Goal: Task Accomplishment & Management: Complete application form

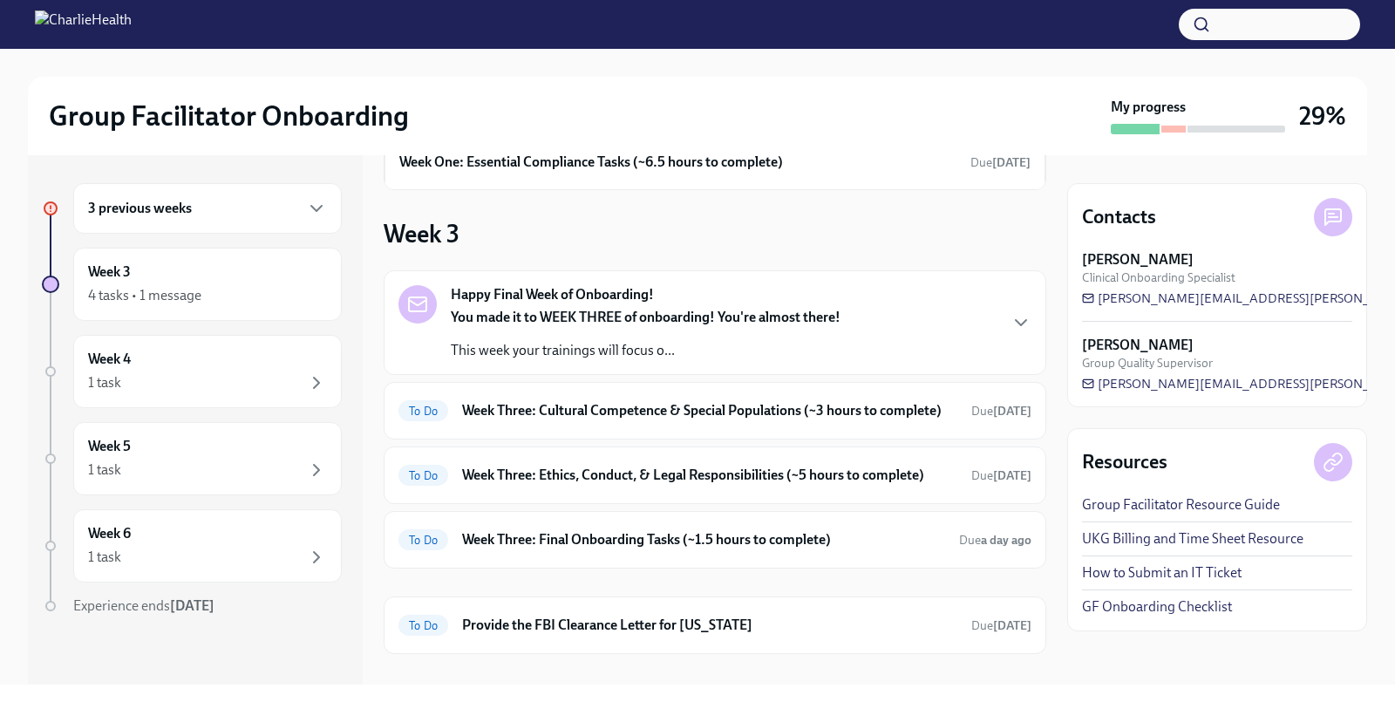
scroll to position [147, 0]
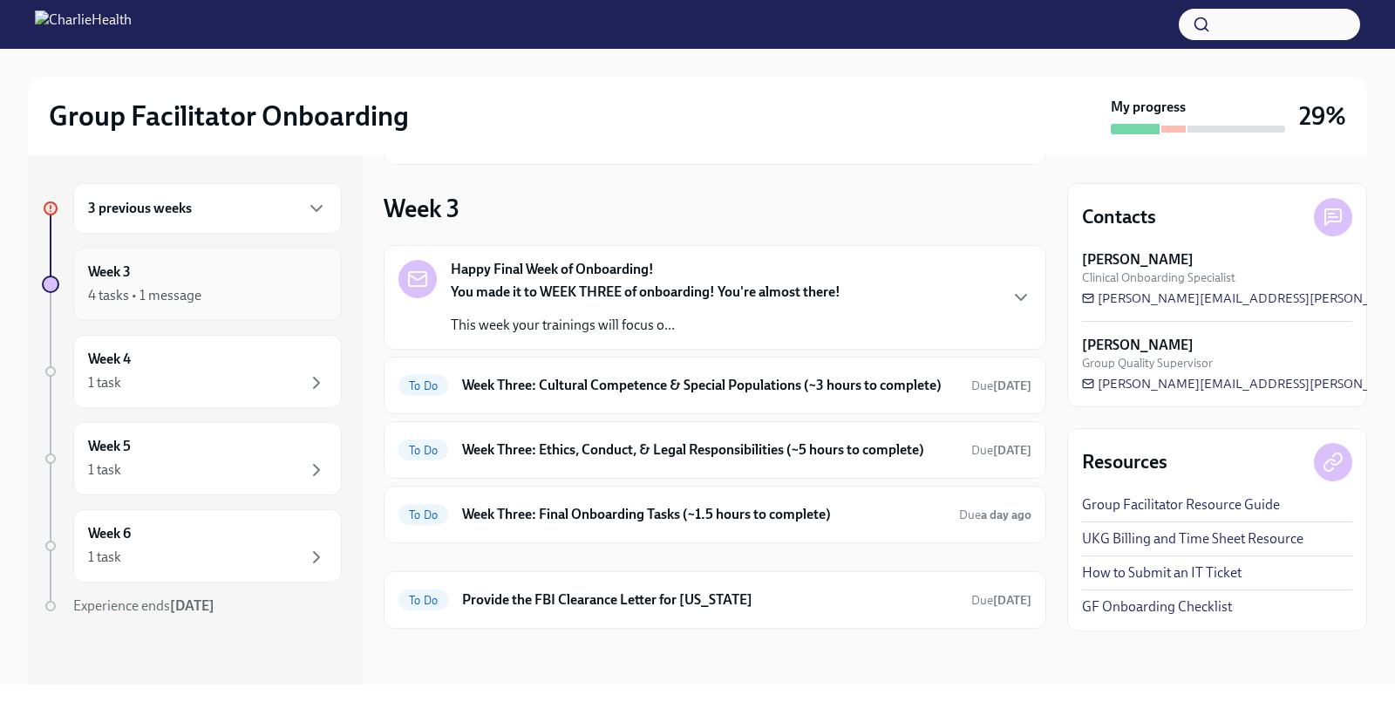
click at [168, 290] on div "4 tasks • 1 message" at bounding box center [144, 295] width 113 height 19
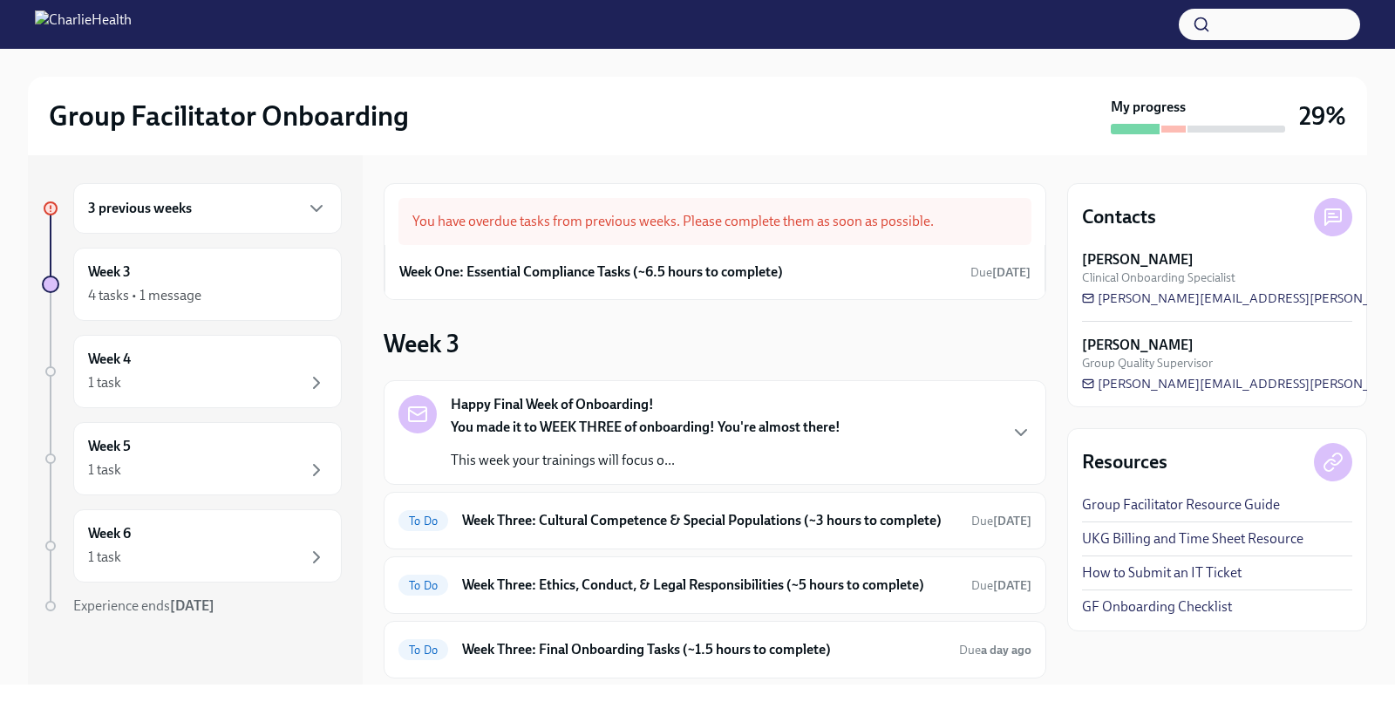
click at [187, 207] on h6 "3 previous weeks" at bounding box center [140, 208] width 104 height 19
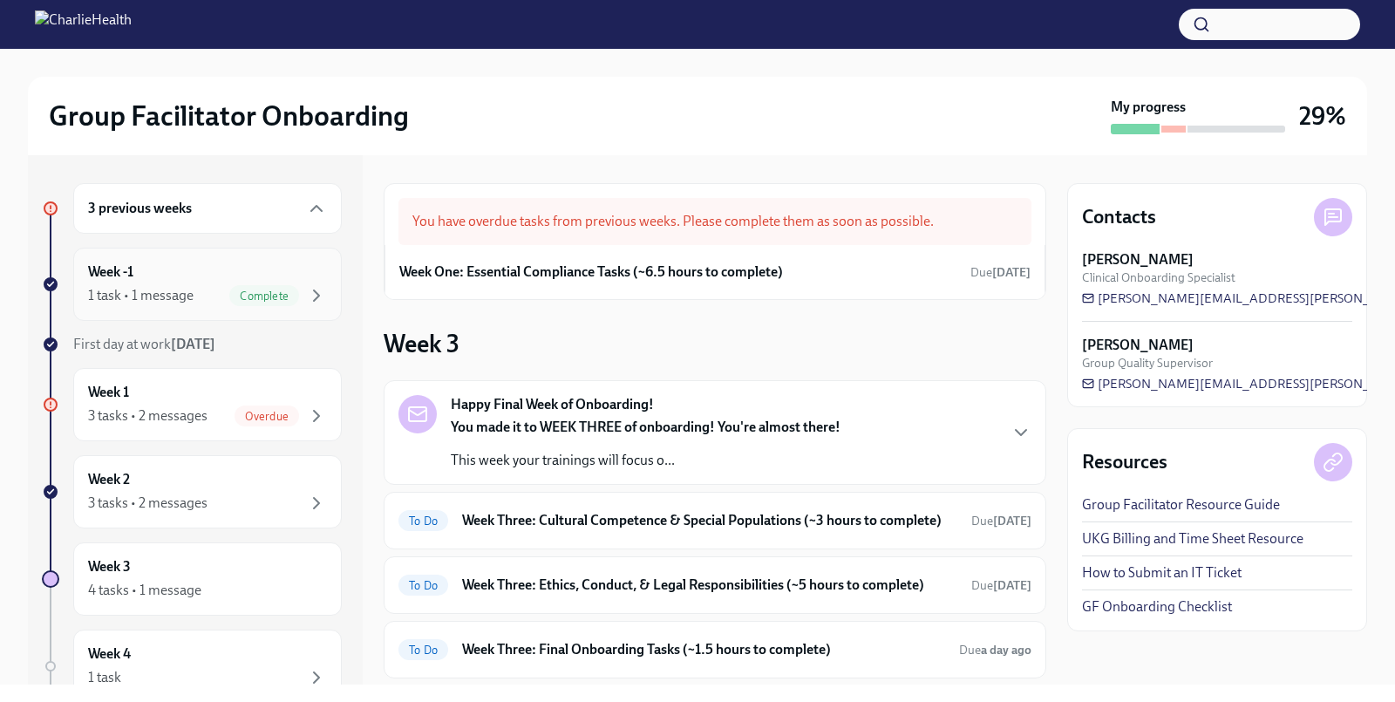
click at [188, 287] on div "1 task • 1 message" at bounding box center [141, 295] width 106 height 19
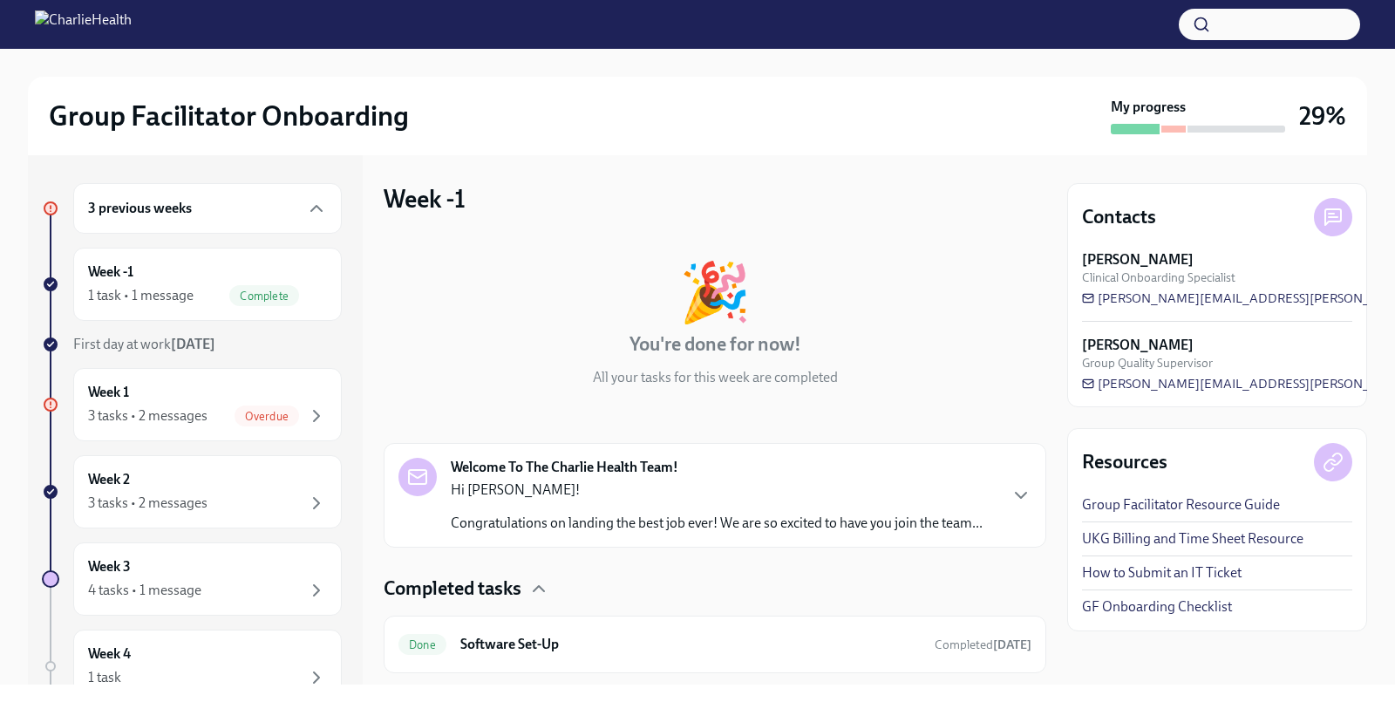
scroll to position [42, 0]
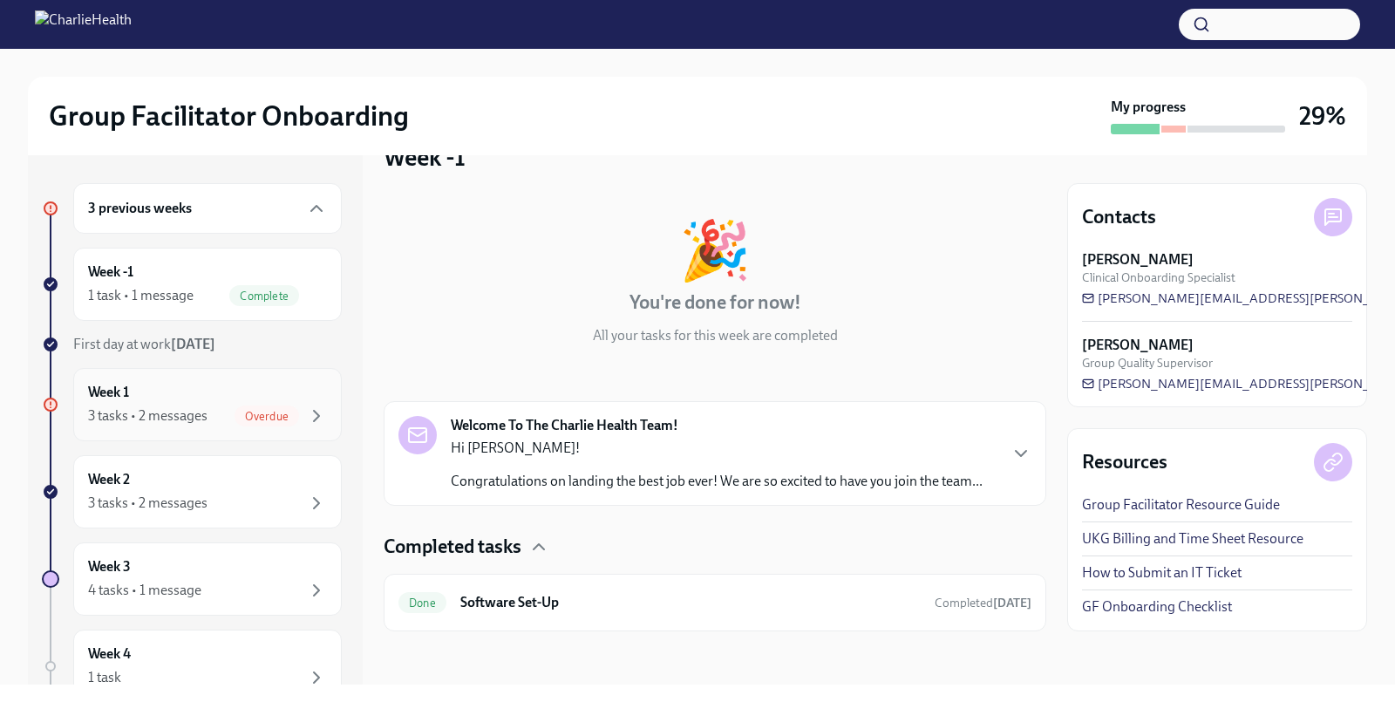
click at [141, 417] on div "3 tasks • 2 messages" at bounding box center [147, 415] width 119 height 19
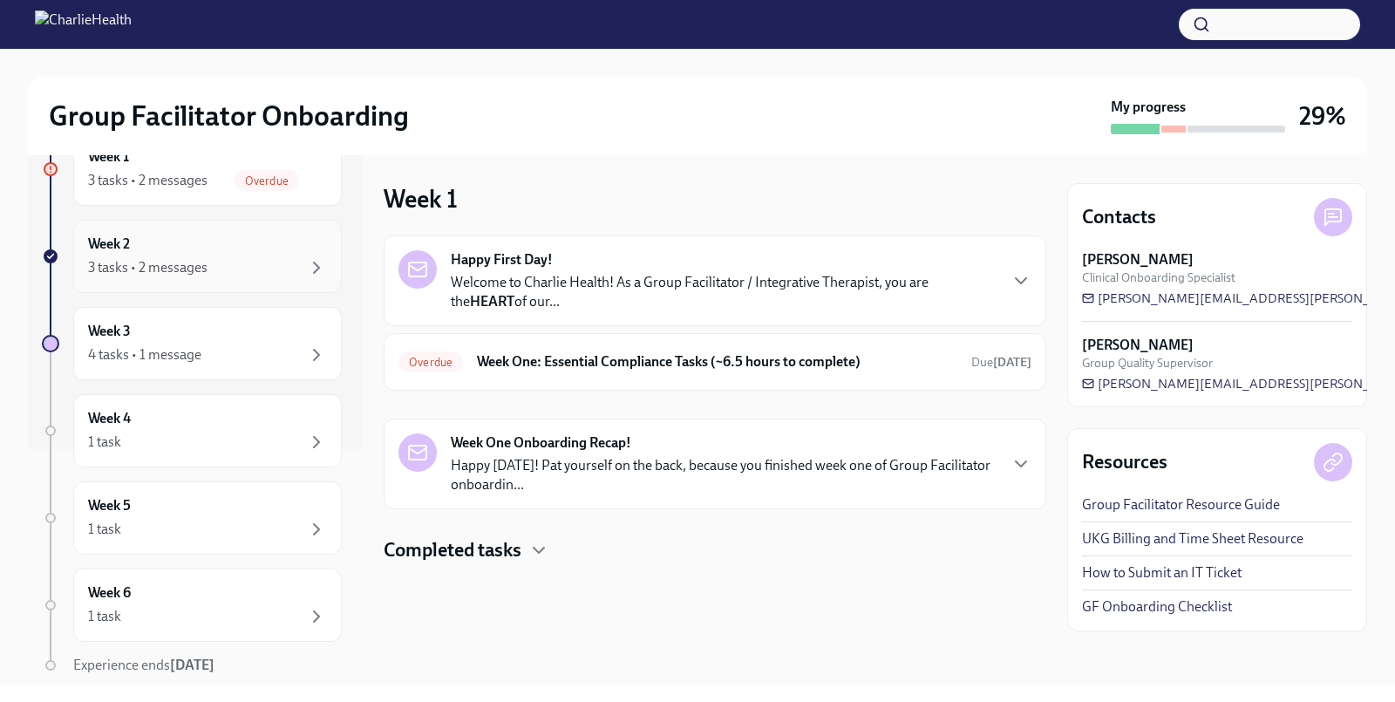
scroll to position [241, 0]
click at [539, 352] on h6 "Week One: Essential Compliance Tasks (~6.5 hours to complete)" at bounding box center [717, 361] width 481 height 19
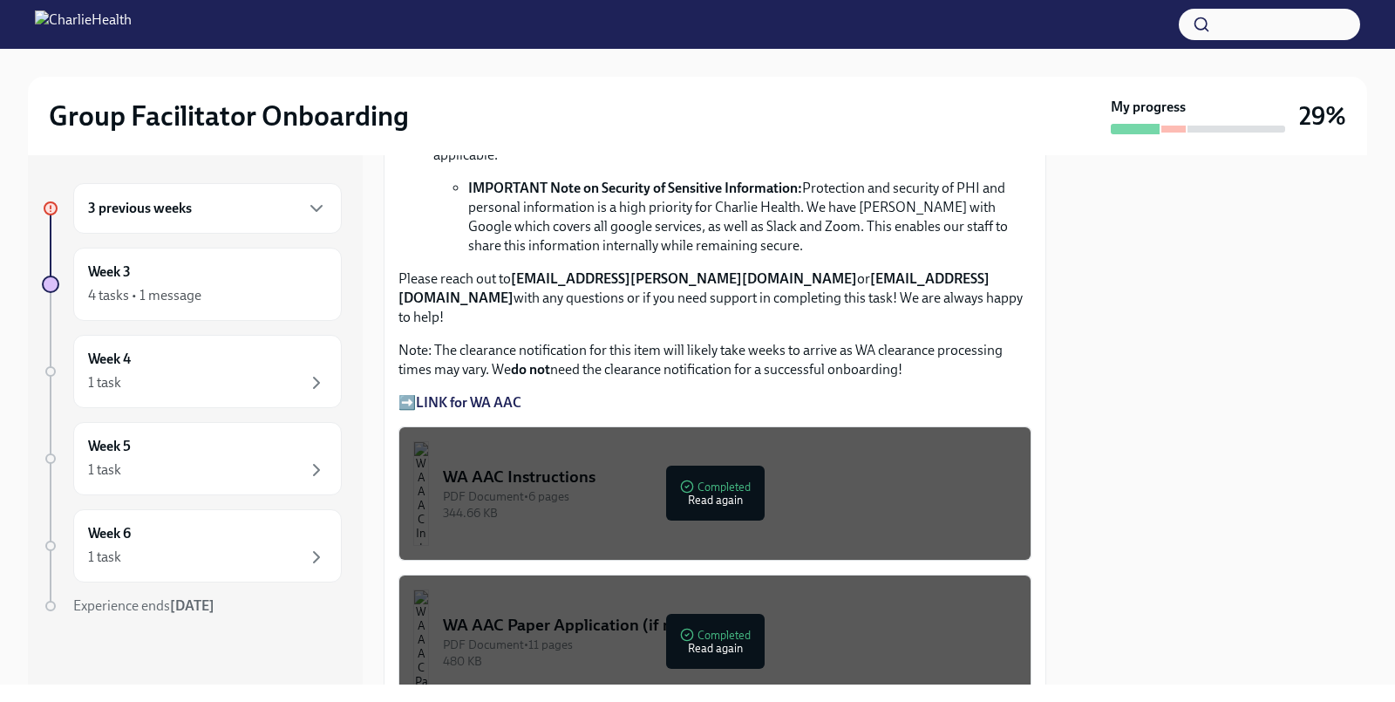
scroll to position [1324, 0]
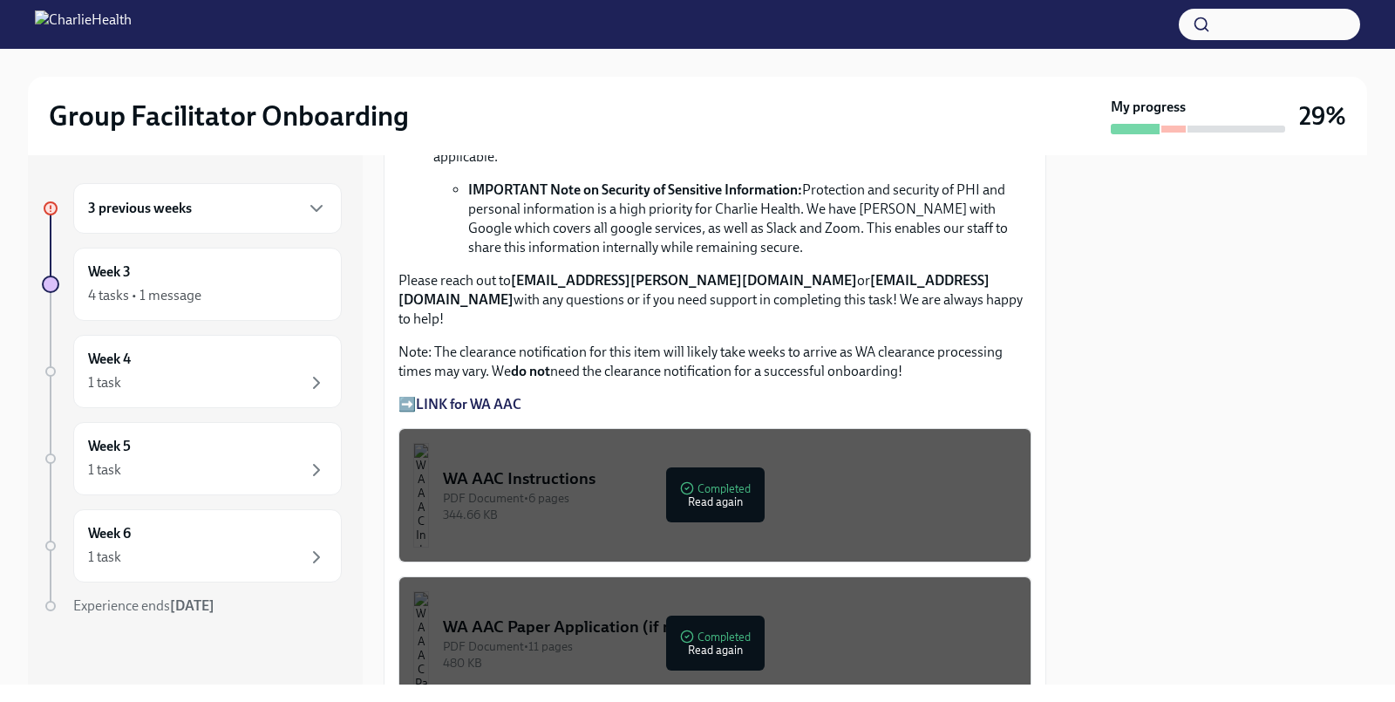
click at [493, 396] on strong "LINK for WA AAC" at bounding box center [469, 404] width 106 height 17
click at [715, 467] on div "WA AAC Instructions" at bounding box center [730, 478] width 574 height 23
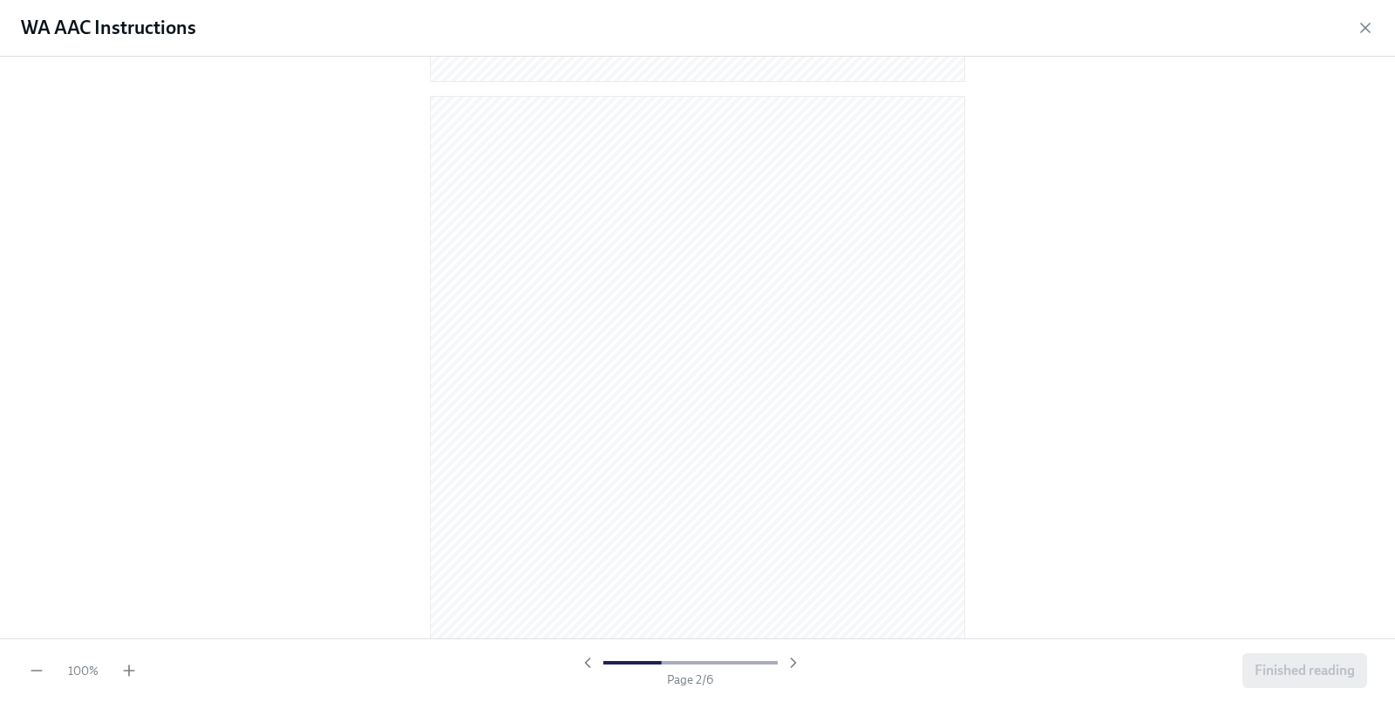
scroll to position [733, 0]
click at [126, 679] on icon "button" at bounding box center [128, 670] width 17 height 17
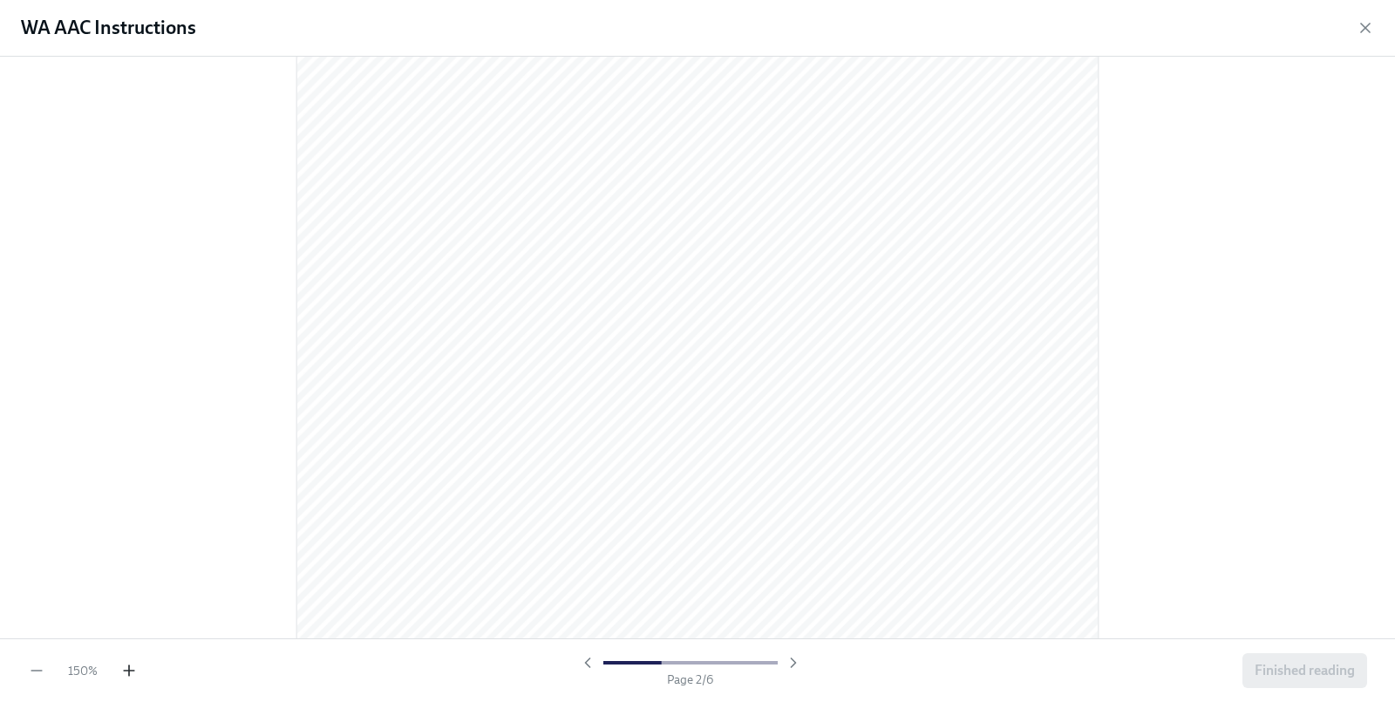
click at [133, 676] on icon "button" at bounding box center [128, 670] width 17 height 17
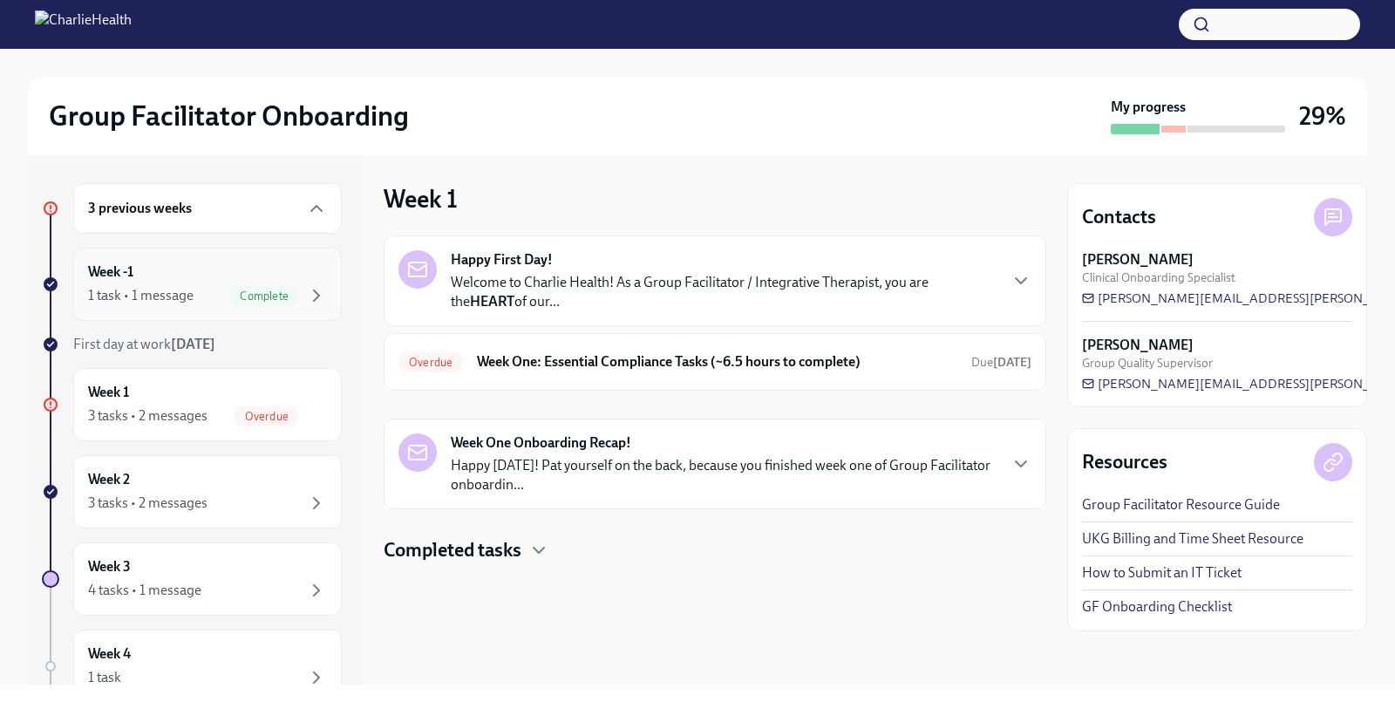
click at [252, 283] on div "Week -1 1 task • 1 message Complete" at bounding box center [207, 285] width 239 height 44
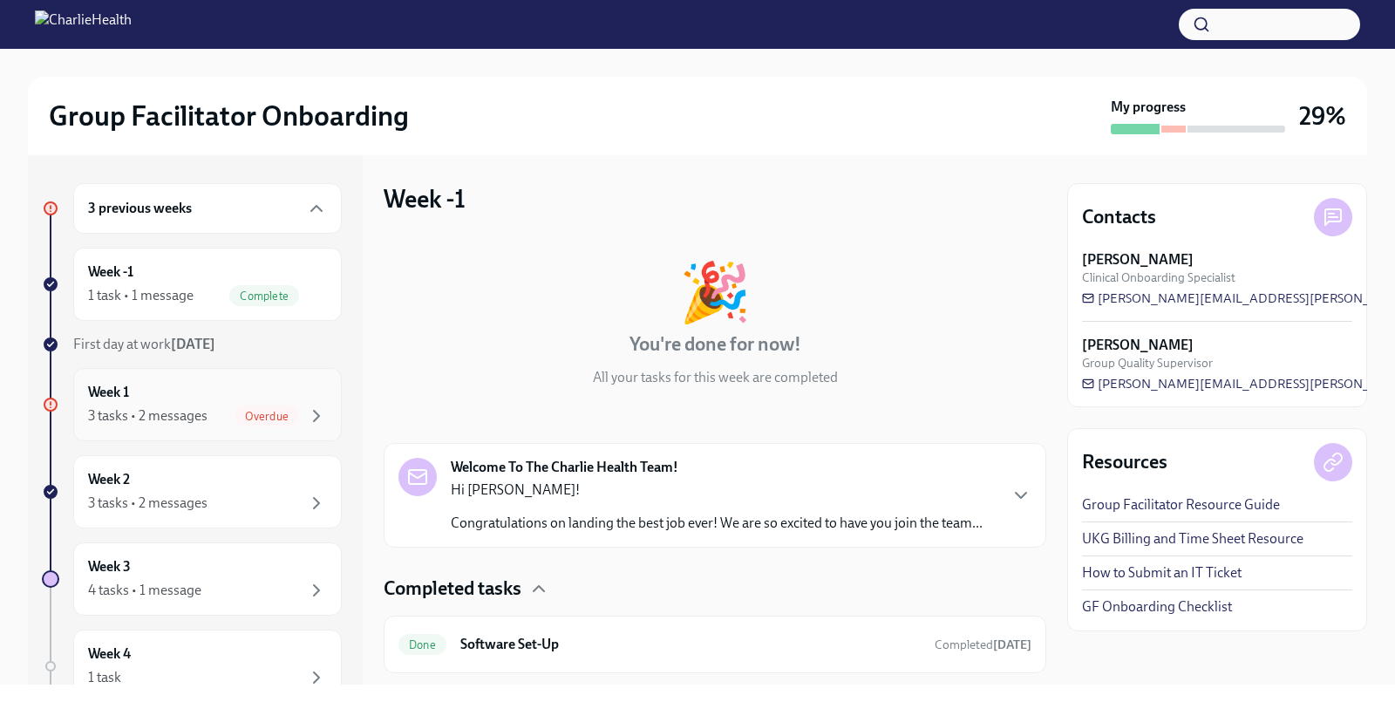
click at [244, 430] on div "Week 1 3 tasks • 2 messages Overdue" at bounding box center [207, 404] width 269 height 73
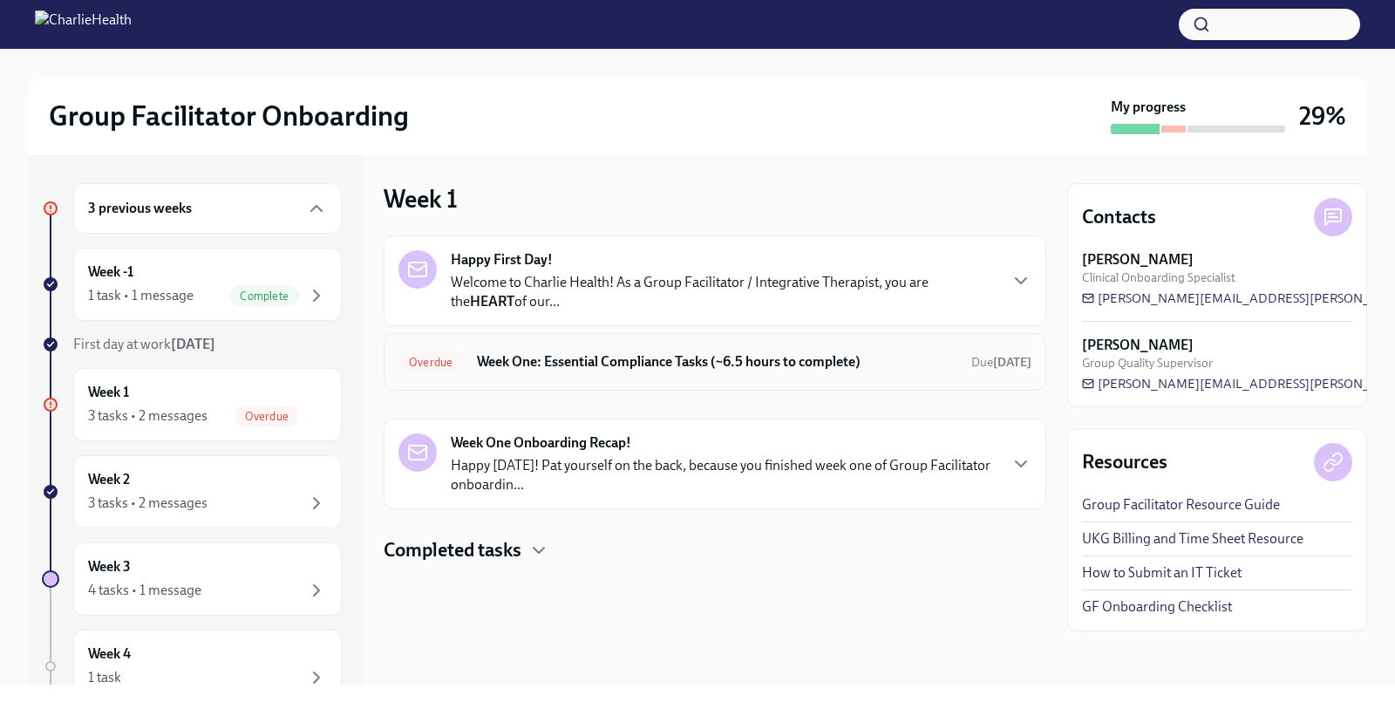
click at [495, 368] on h6 "Week One: Essential Compliance Tasks (~6.5 hours to complete)" at bounding box center [717, 361] width 481 height 19
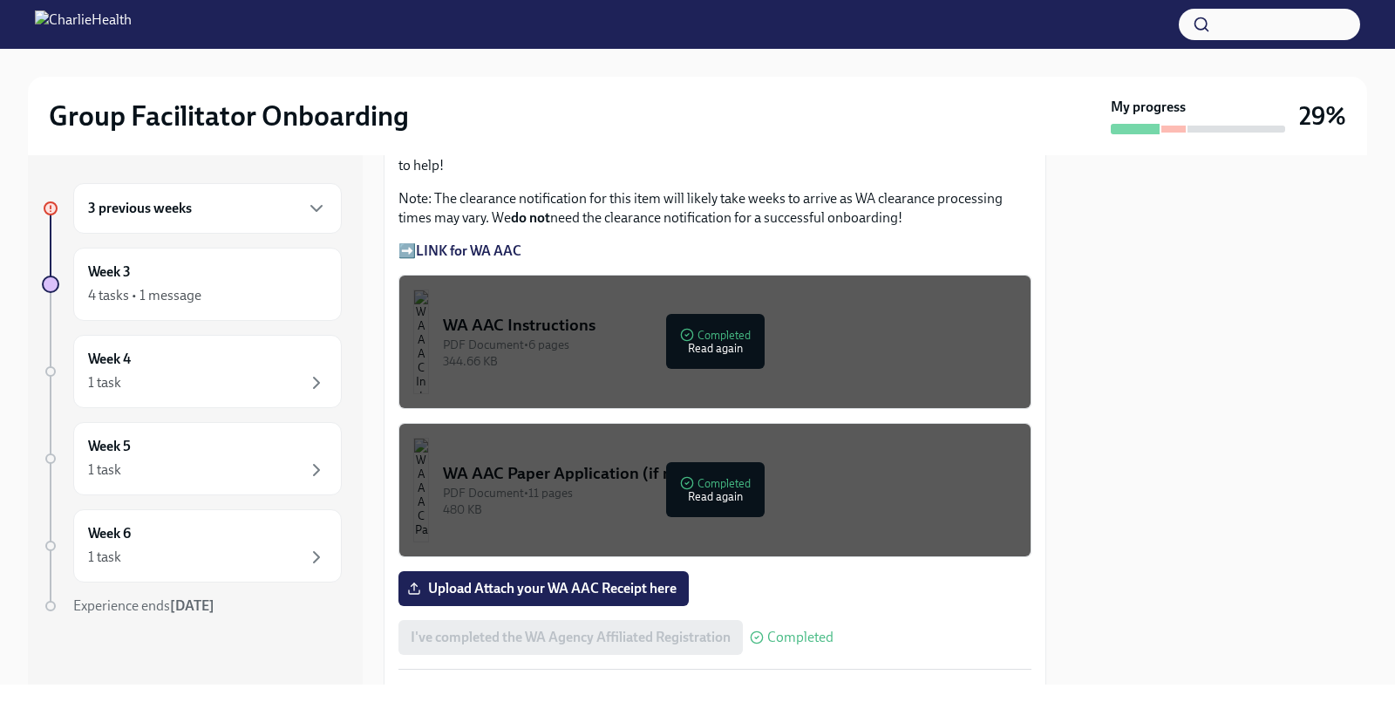
scroll to position [1481, 0]
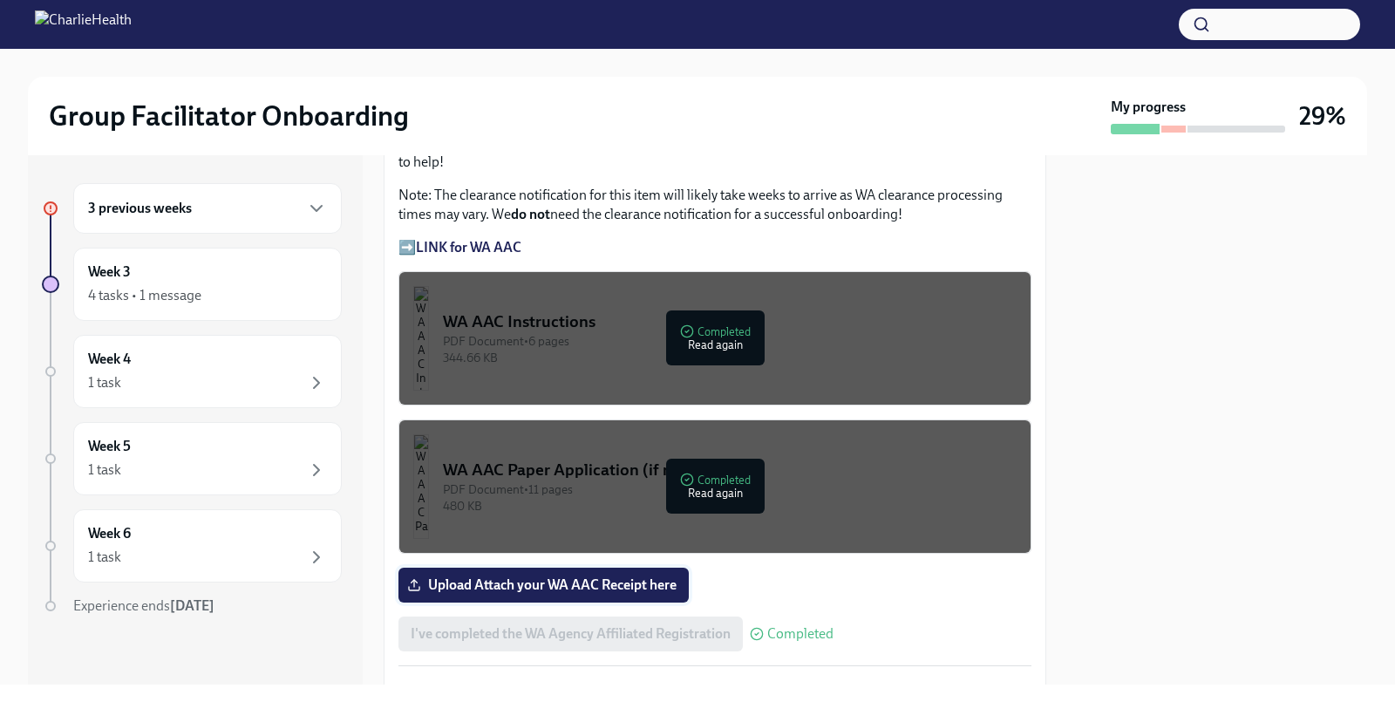
click at [597, 577] on span "Upload Attach your WA AAC Receipt here" at bounding box center [544, 585] width 266 height 17
click at [0, 0] on input "Upload Attach your WA AAC Receipt here" at bounding box center [0, 0] width 0 height 0
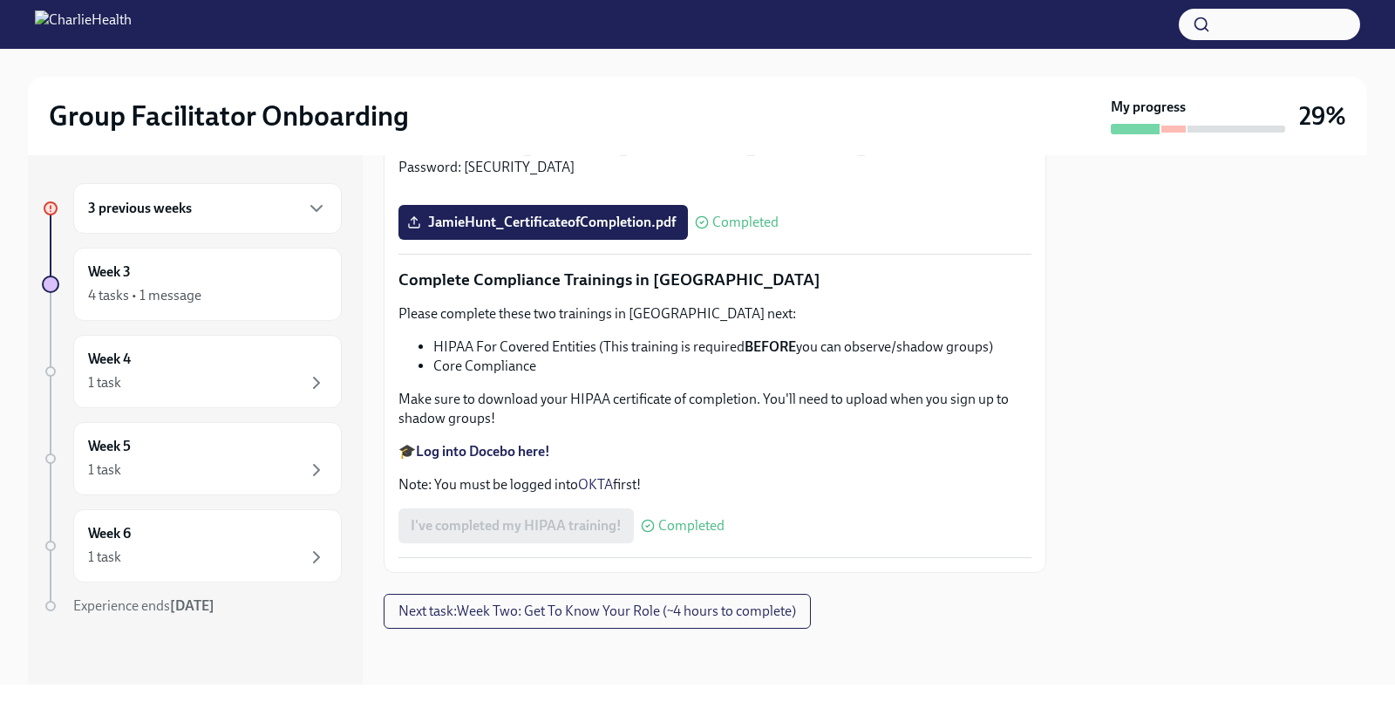
scroll to position [4121, 0]
click at [683, 620] on span "Next task : Week Two: Get To Know Your Role (~4 hours to complete)" at bounding box center [598, 611] width 398 height 17
